Goal: Task Accomplishment & Management: Manage account settings

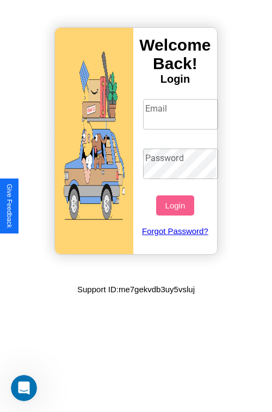
click at [182, 114] on input "Email" at bounding box center [181, 114] width 76 height 30
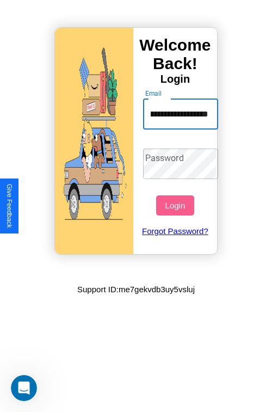
scroll to position [0, 46]
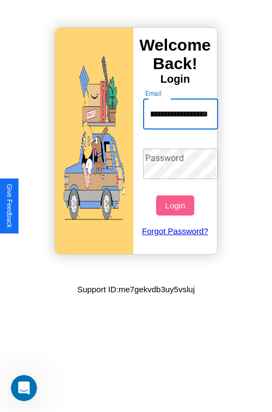
type input "**********"
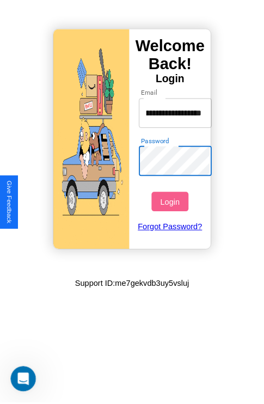
scroll to position [0, 0]
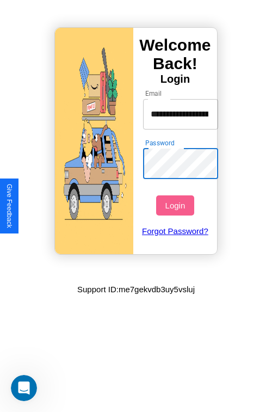
click at [176, 205] on button "Login" at bounding box center [175, 205] width 38 height 20
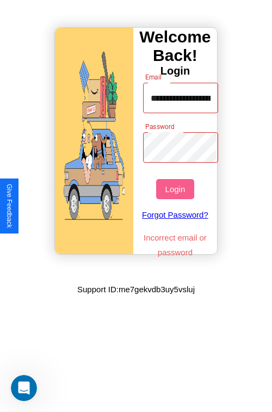
click at [176, 189] on button "Login" at bounding box center [175, 189] width 38 height 20
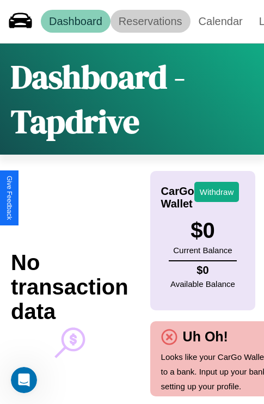
click at [150, 21] on link "Reservations" at bounding box center [151, 21] width 80 height 23
